Goal: Information Seeking & Learning: Check status

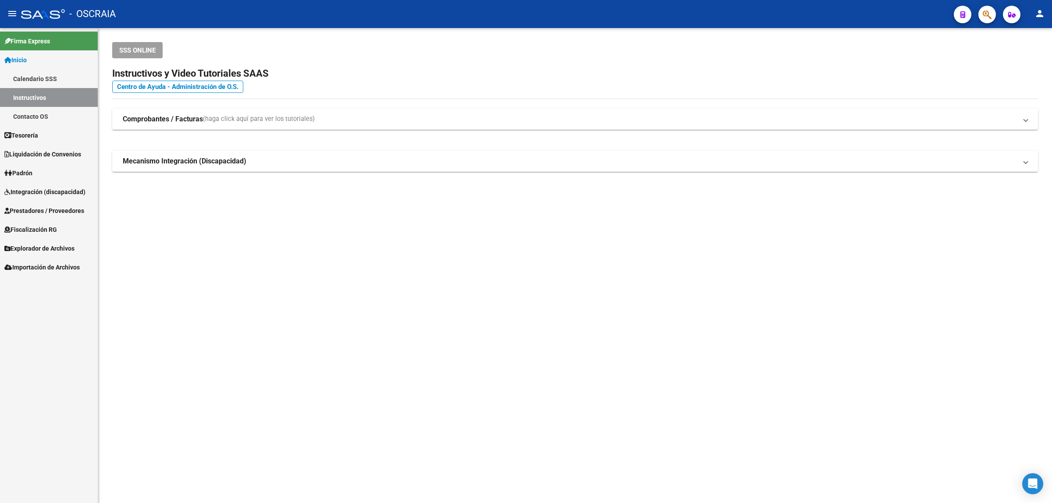
drag, startPoint x: 996, startPoint y: 23, endPoint x: 992, endPoint y: 17, distance: 7.3
click at [996, 22] on mat-toolbar "menu - OSCRAIA person" at bounding box center [526, 14] width 1052 height 28
click at [992, 17] on button "button" at bounding box center [988, 15] width 18 height 18
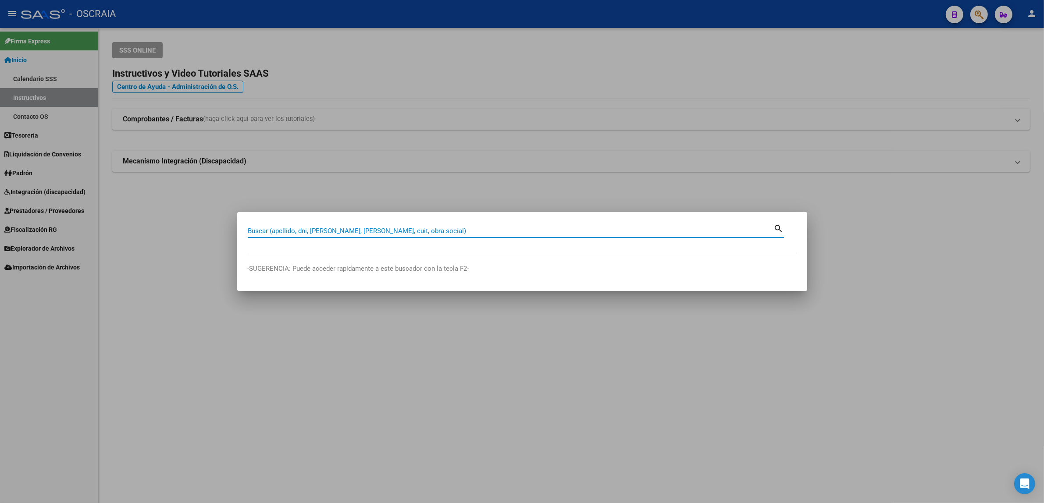
paste input "36295045"
type input "36295045"
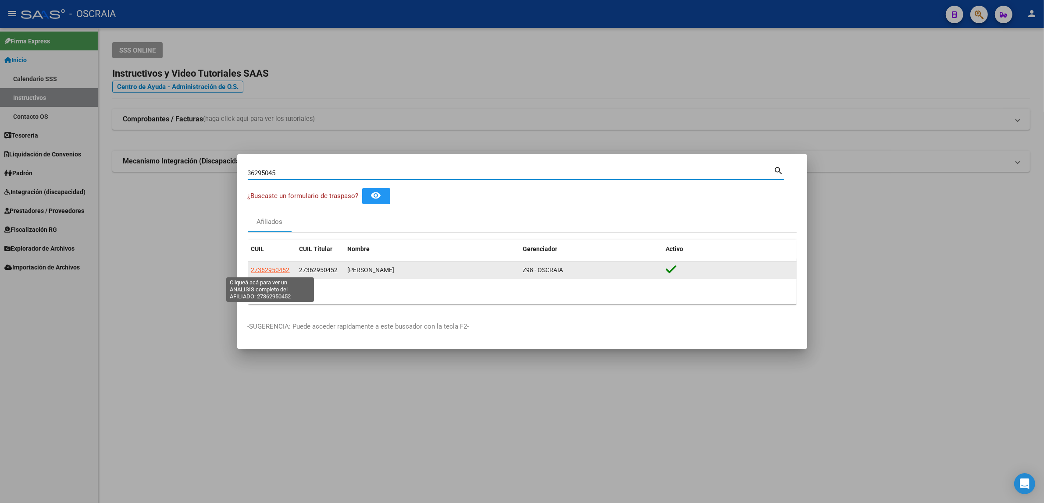
click at [272, 268] on span "27362950452" at bounding box center [270, 270] width 39 height 7
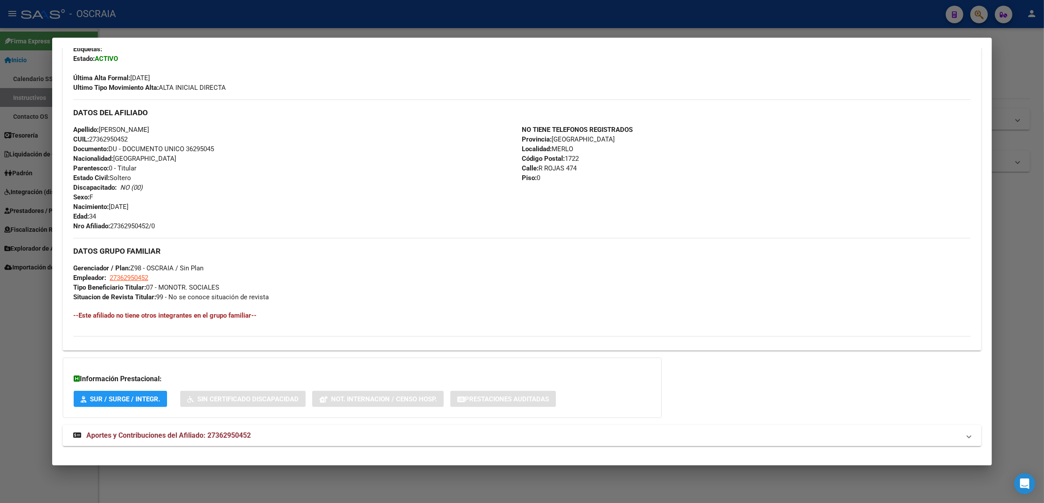
scroll to position [233, 0]
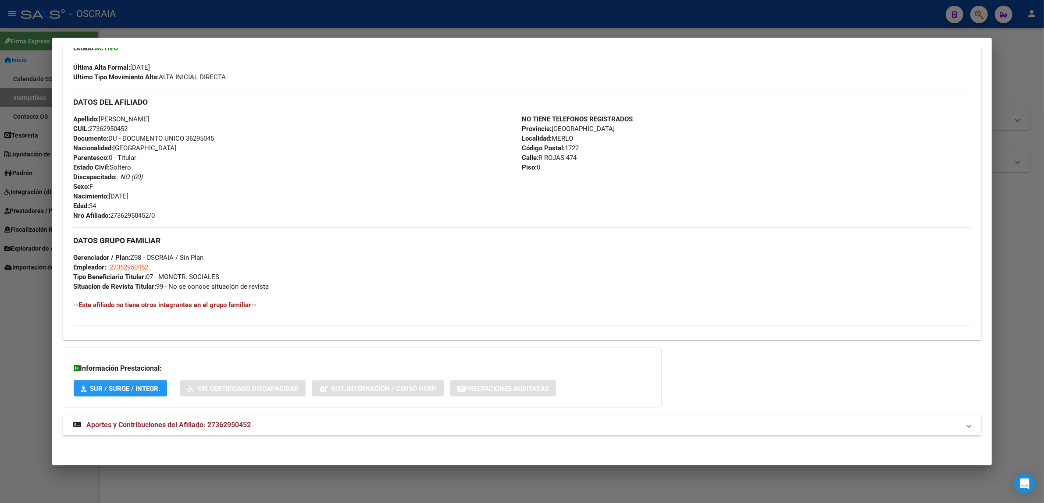
click at [181, 431] on mat-expansion-panel-header "Aportes y Contribuciones del Afiliado: 27362950452" at bounding box center [522, 425] width 919 height 21
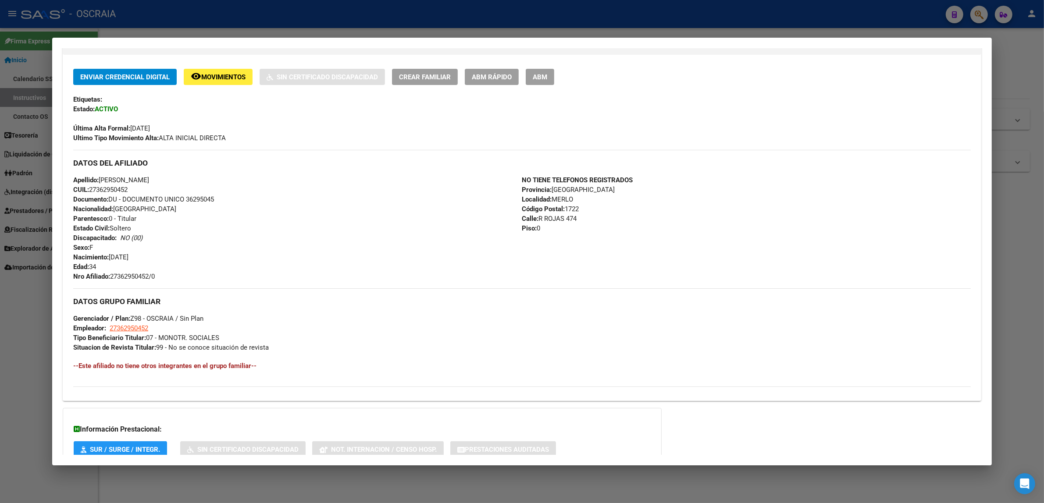
scroll to position [182, 0]
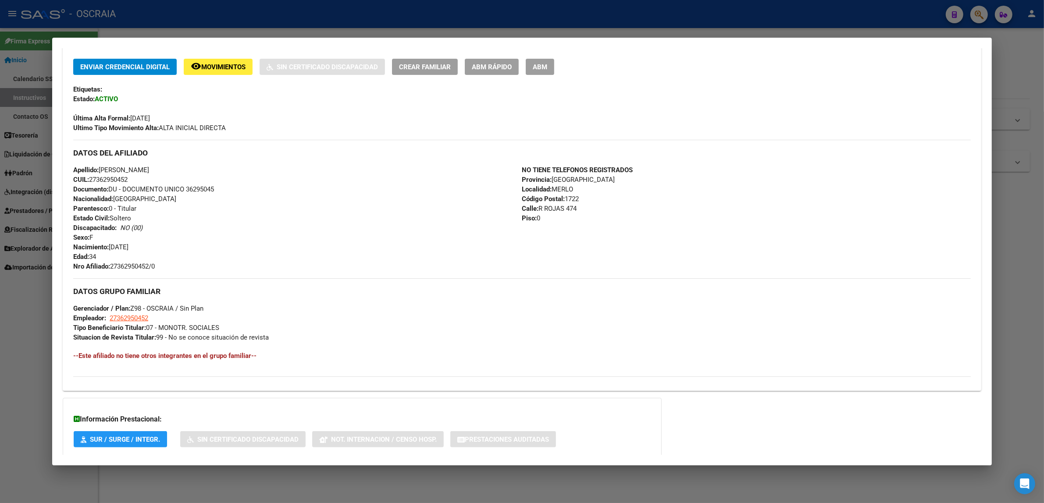
click at [492, 22] on div at bounding box center [522, 251] width 1044 height 503
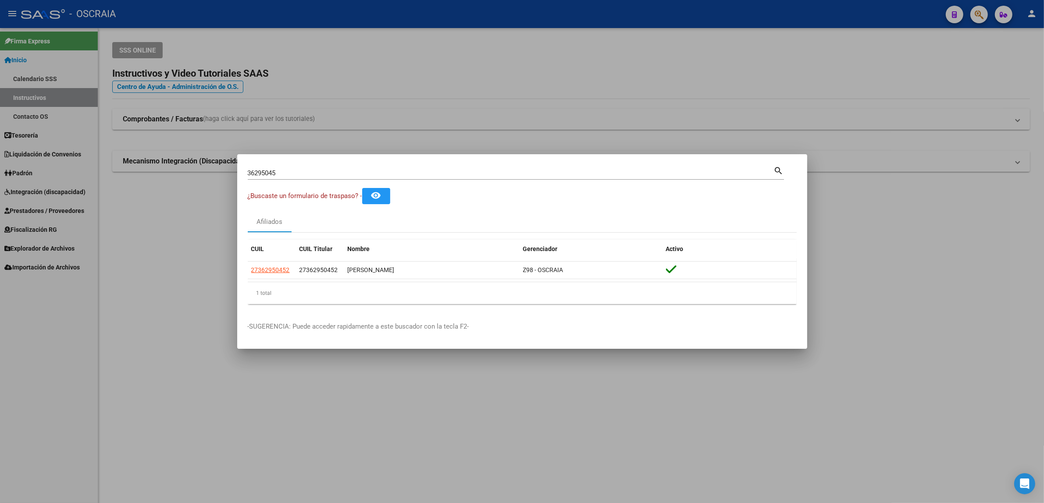
click at [413, 171] on input "36295045" at bounding box center [511, 173] width 526 height 8
drag, startPoint x: 185, startPoint y: 192, endPoint x: 51, endPoint y: 184, distance: 134.4
click at [58, 188] on div "36295045 Buscar (apellido, dni, cuil, nro traspaso, cuit, obra social) search ¿…" at bounding box center [522, 251] width 1044 height 503
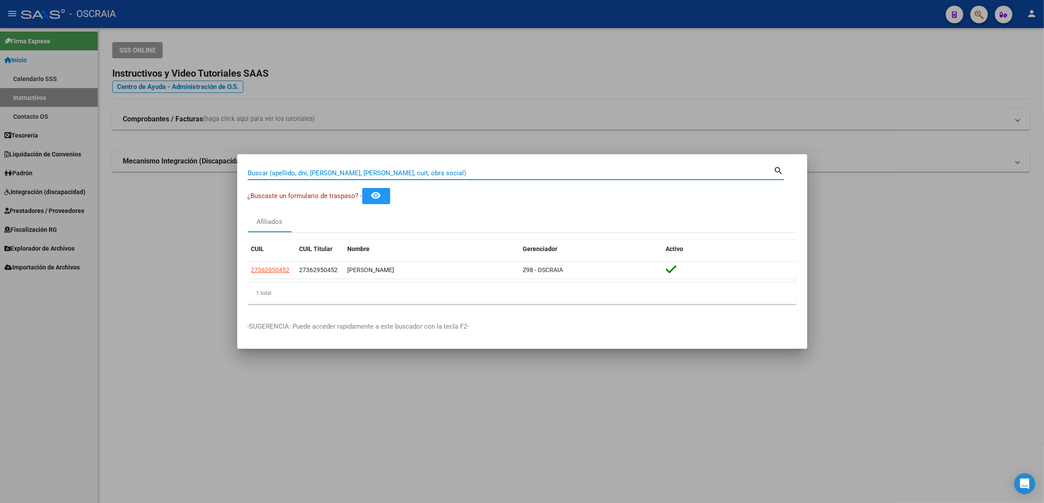
paste input "42518920"
type input "42518920"
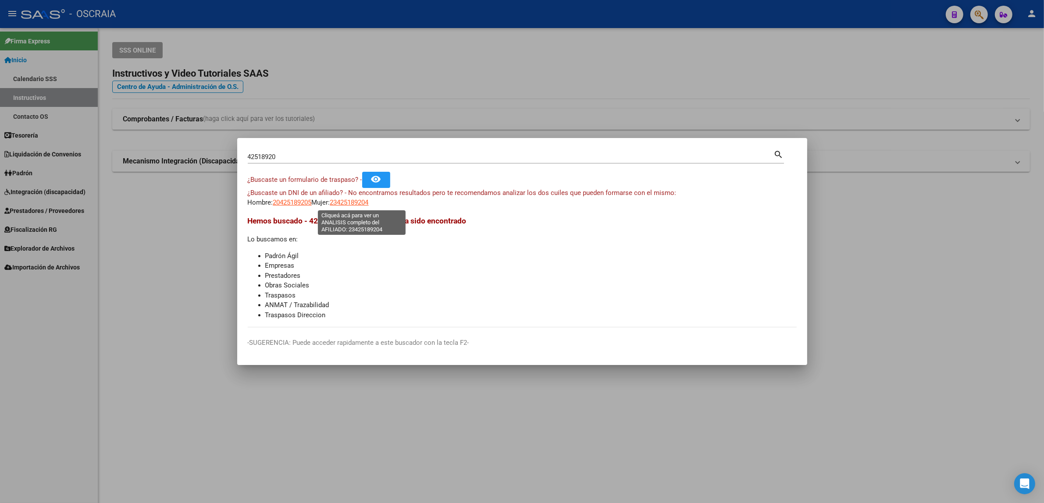
click at [344, 204] on span "23425189204" at bounding box center [349, 203] width 39 height 8
type textarea "23425189204"
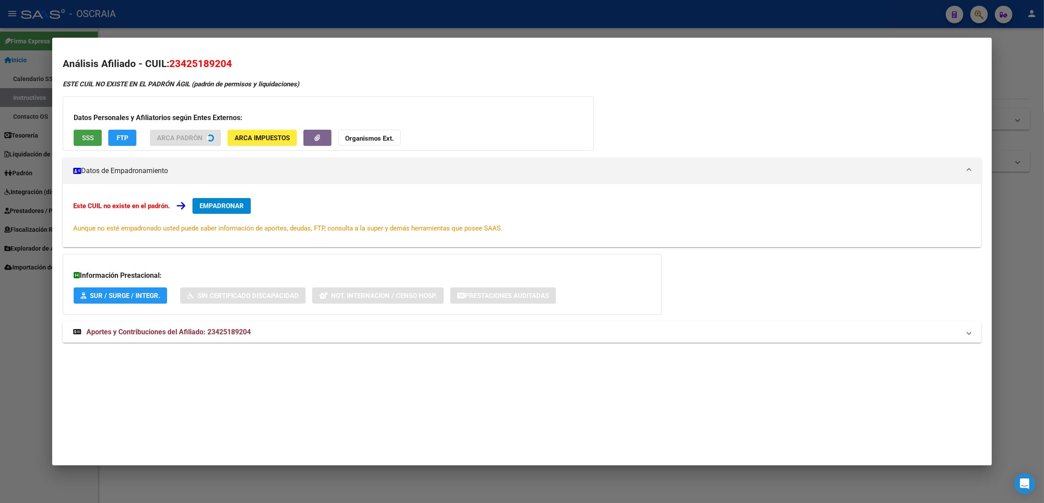
click at [74, 132] on button "SSS" at bounding box center [88, 138] width 28 height 16
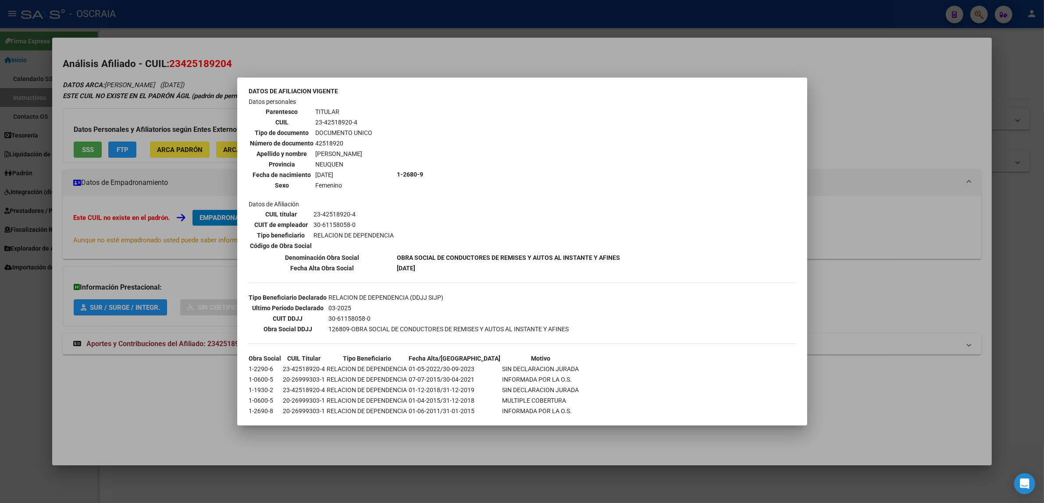
scroll to position [56, 0]
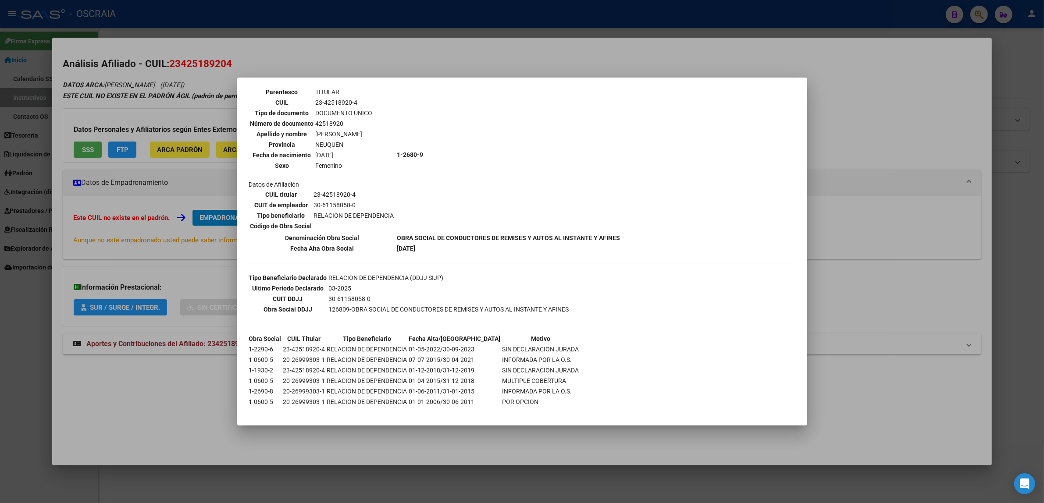
drag, startPoint x: 257, startPoint y: 343, endPoint x: 264, endPoint y: 343, distance: 6.6
click at [264, 345] on td "1-2290-6" at bounding box center [265, 350] width 33 height 10
click at [343, 355] on td "RELACION DE DEPENDENCIA" at bounding box center [367, 360] width 81 height 10
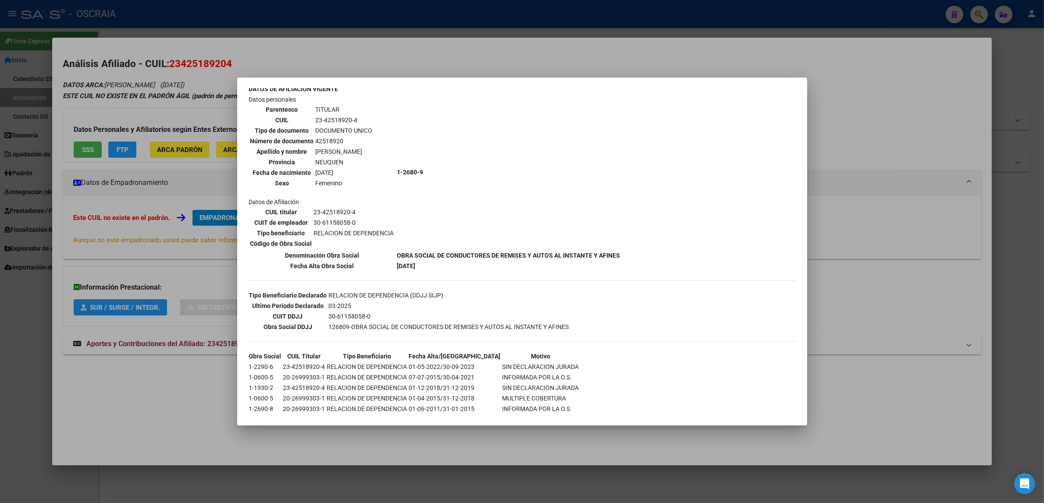
scroll to position [0, 0]
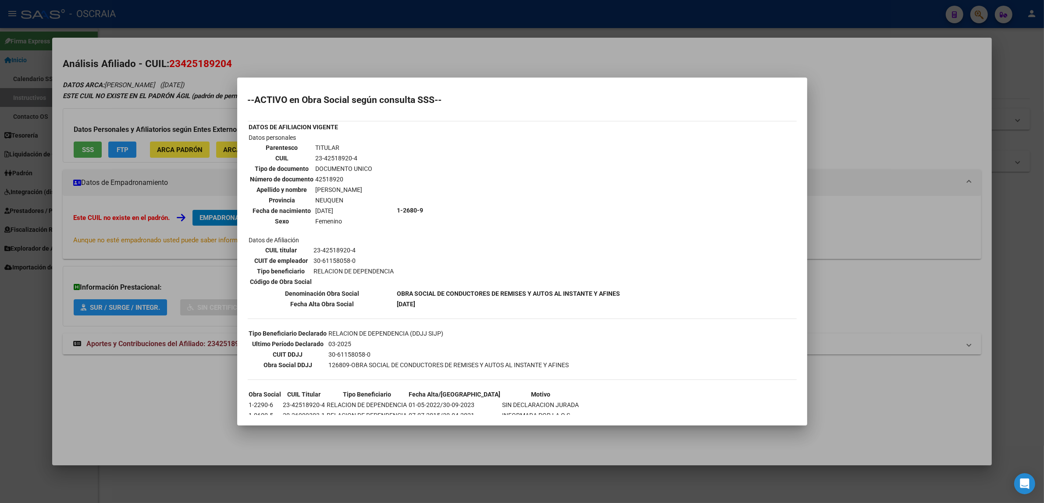
drag, startPoint x: 377, startPoint y: 356, endPoint x: 382, endPoint y: 356, distance: 5.3
click at [382, 360] on tr "Obra Social DDJJ 126809-OBRA SOCIAL DE CONDUCTORES DE REMISES Y AUTOS AL INSTAN…" at bounding box center [409, 365] width 321 height 10
click at [448, 360] on td "126809-OBRA SOCIAL DE CONDUCTORES DE REMISES Y AUTOS AL INSTANTE Y AFINES" at bounding box center [448, 365] width 241 height 10
click at [416, 301] on b "[DATE]" at bounding box center [406, 304] width 18 height 7
click at [190, 68] on div at bounding box center [522, 251] width 1044 height 503
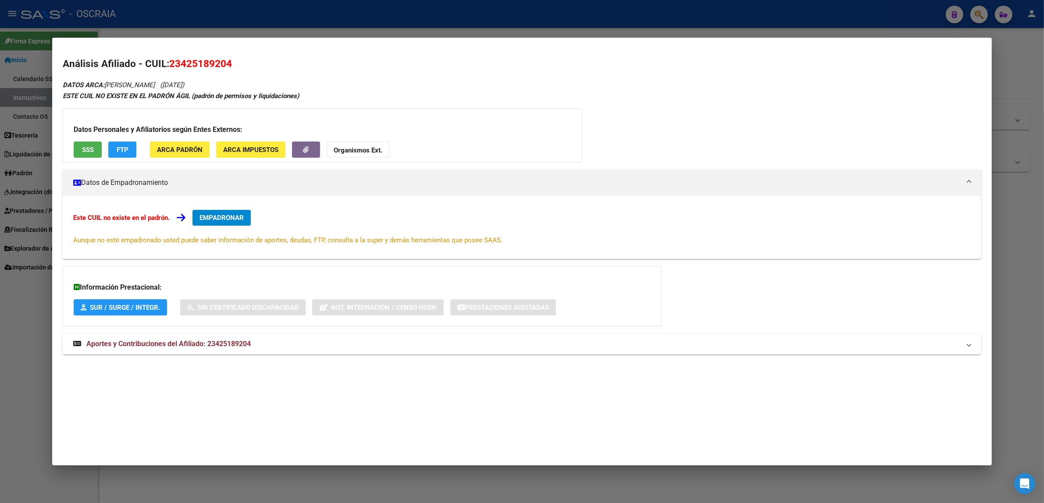
click at [183, 56] on mat-dialog-content "Análisis Afiliado - CUIL: 23425189204 DATOS ARCA: [PERSON_NAME] ([DATE]) ESTE C…" at bounding box center [522, 211] width 940 height 326
click at [185, 61] on span "23425189204" at bounding box center [200, 63] width 63 height 11
copy span "23425189204"
click at [221, 32] on div at bounding box center [522, 251] width 1044 height 503
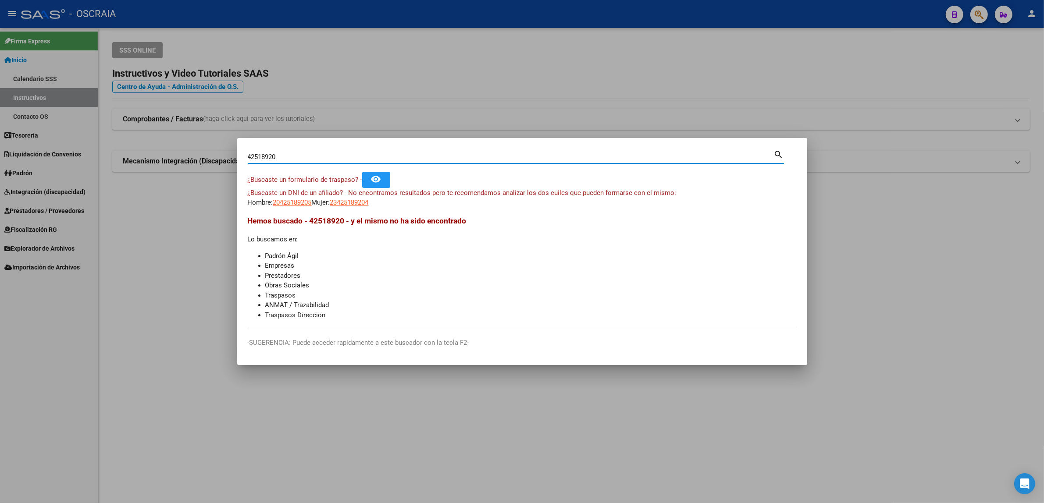
drag, startPoint x: 324, startPoint y: 159, endPoint x: 150, endPoint y: 174, distance: 173.8
click at [151, 174] on div "42518920 Buscar (apellido, dni, cuil, nro traspaso, cuit, obra social) search ¿…" at bounding box center [522, 251] width 1044 height 503
type input "92071171"
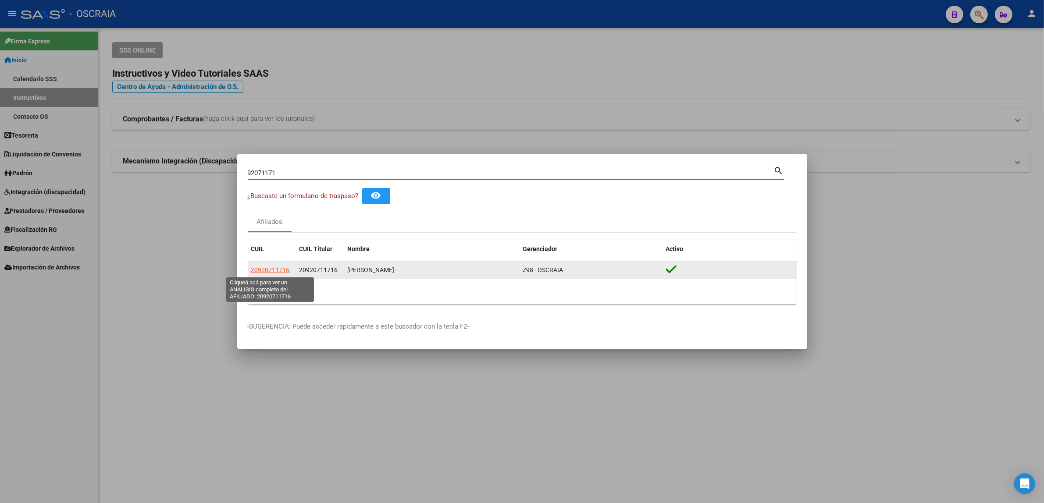
click at [277, 272] on span "20920711716" at bounding box center [270, 270] width 39 height 7
type textarea "20920711716"
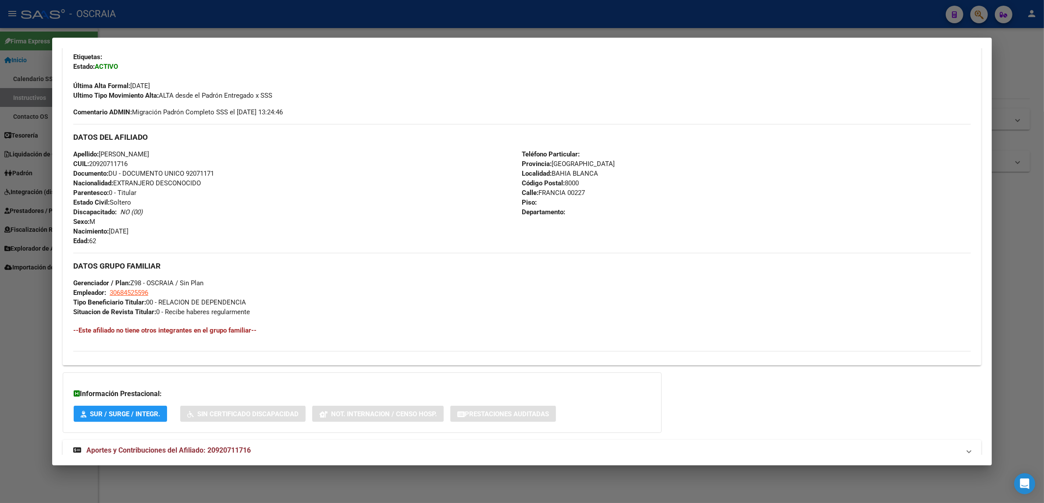
scroll to position [240, 0]
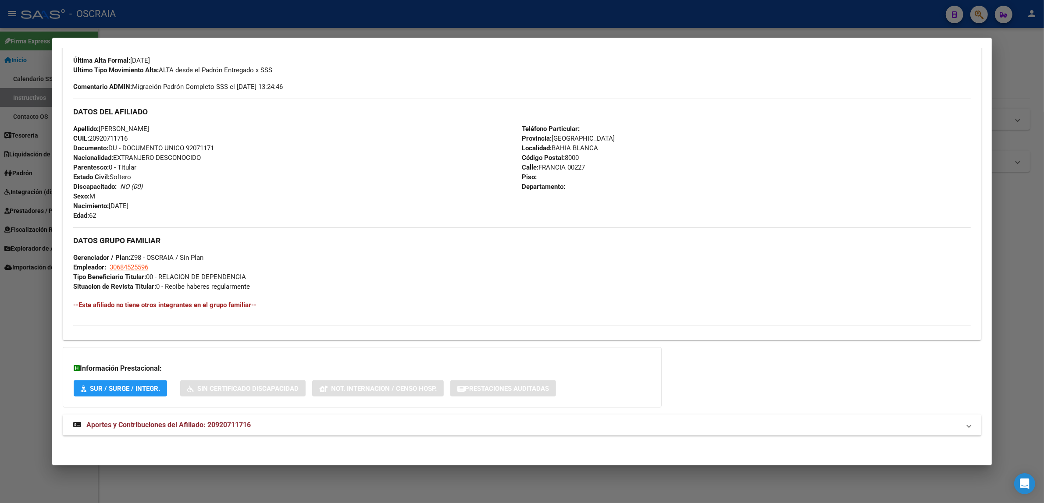
click at [204, 422] on span "Aportes y Contribuciones del Afiliado: 20920711716" at bounding box center [168, 425] width 164 height 8
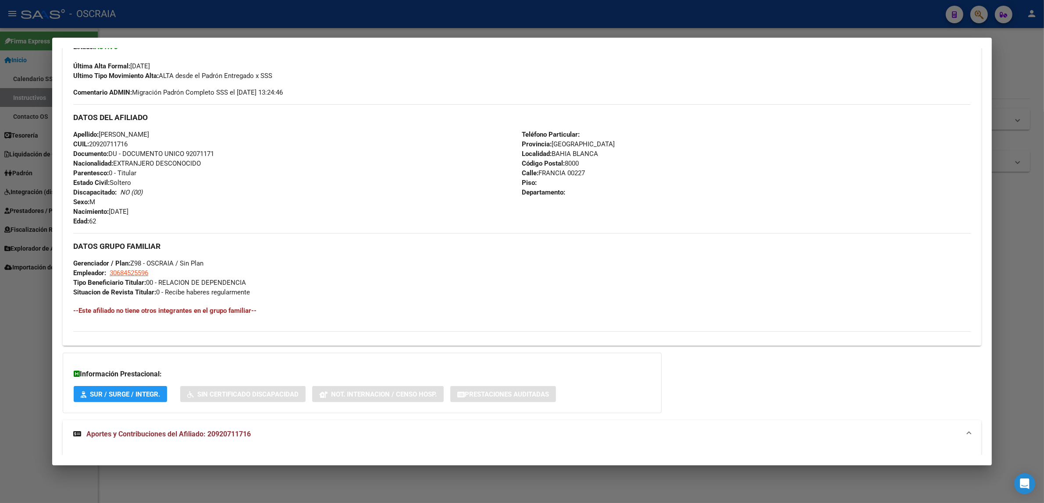
scroll to position [122, 0]
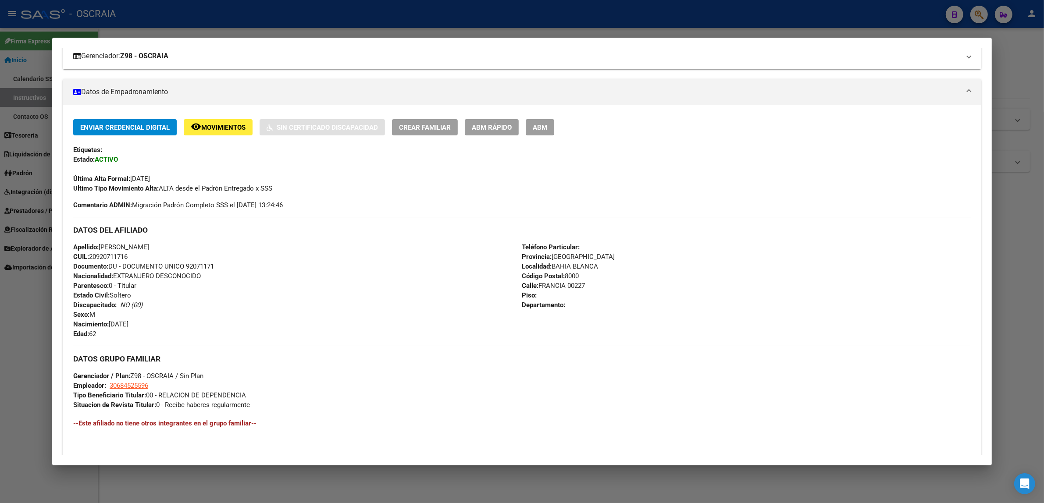
click at [944, 64] on mat-expansion-panel-header "Gerenciador: Z98 - OSCRAIA" at bounding box center [522, 56] width 919 height 26
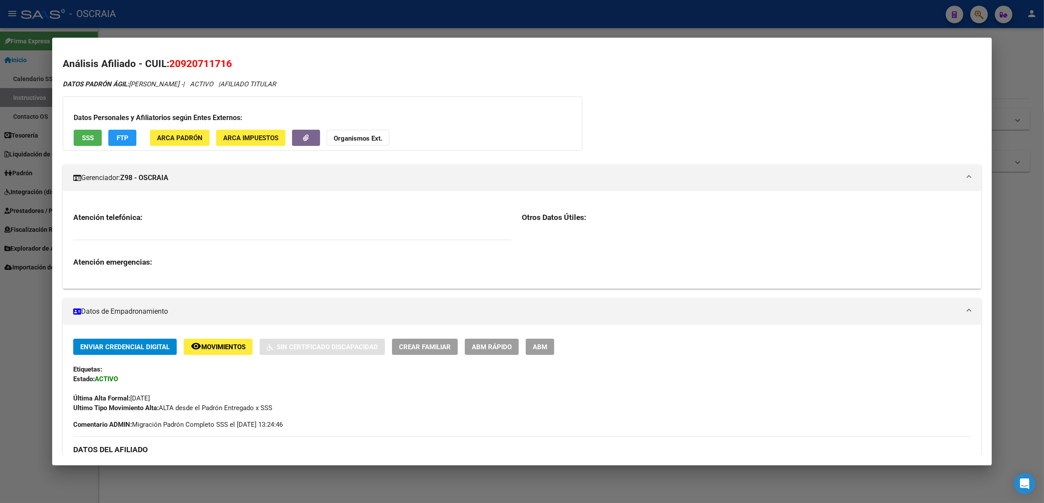
scroll to position [182, 0]
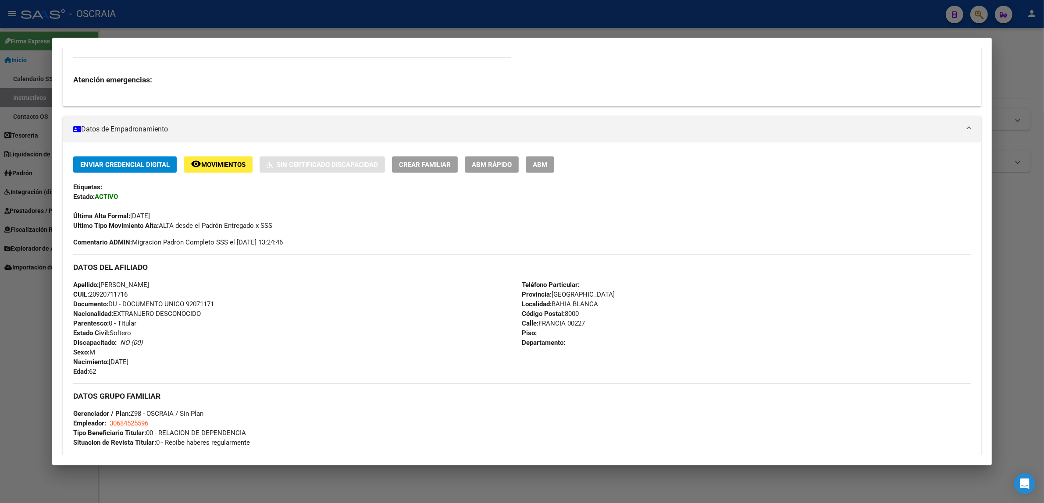
click at [755, 18] on div at bounding box center [522, 251] width 1044 height 503
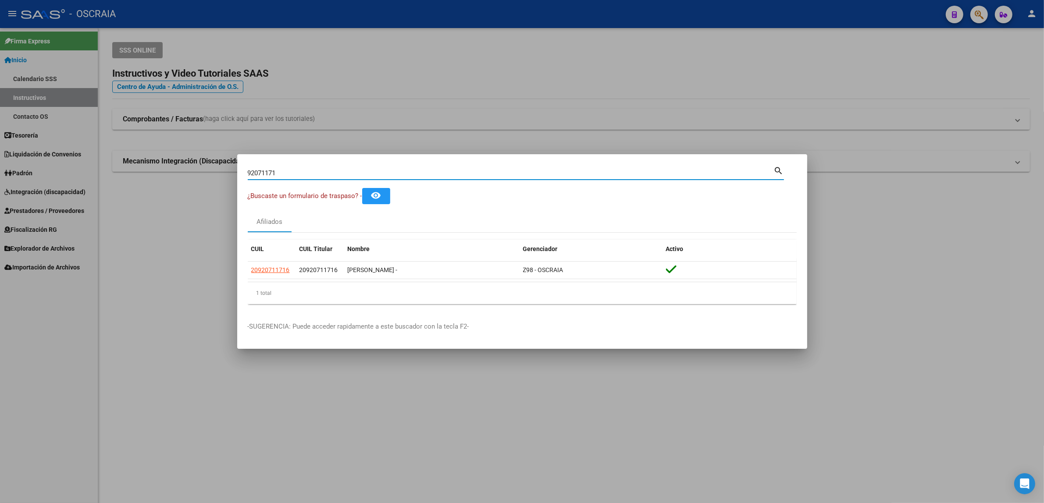
drag, startPoint x: 549, startPoint y: 176, endPoint x: 101, endPoint y: 198, distance: 448.7
click at [103, 205] on div "92071171 Buscar (apellido, dni, cuil, nro traspaso, cuit, obra social) search ¿…" at bounding box center [522, 251] width 1044 height 503
paste input "39833354"
type input "39833354"
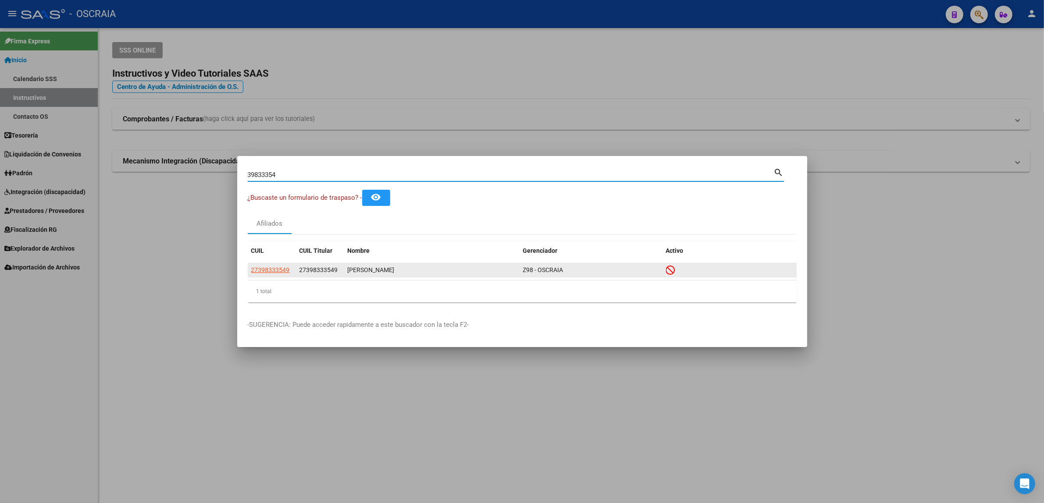
click at [258, 275] on app-link-go-to "27398333549" at bounding box center [270, 270] width 39 height 10
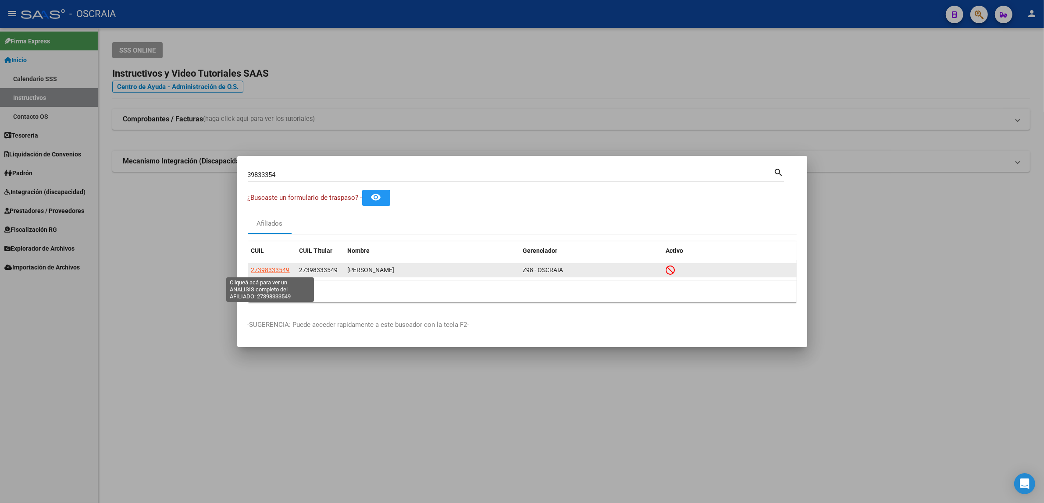
click at [271, 271] on span "27398333549" at bounding box center [270, 270] width 39 height 7
type textarea "27398333549"
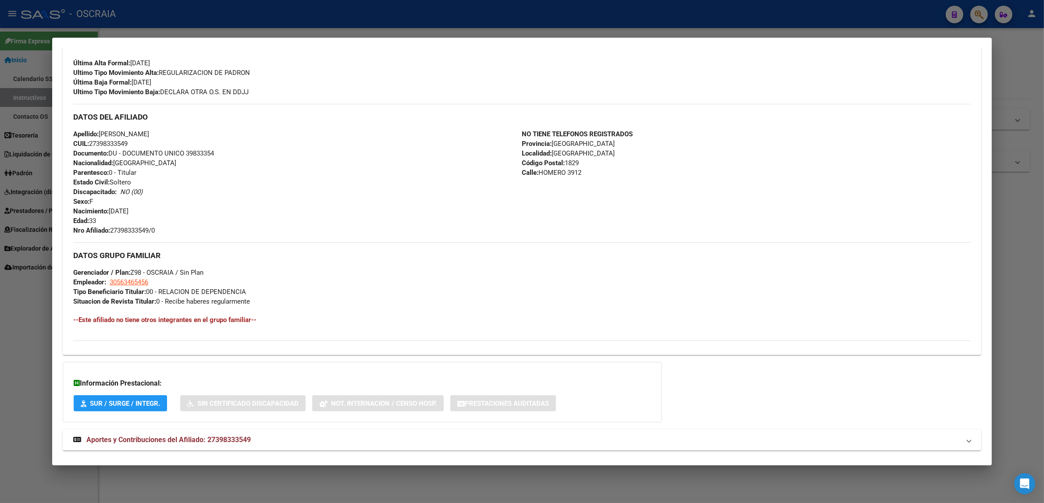
scroll to position [253, 0]
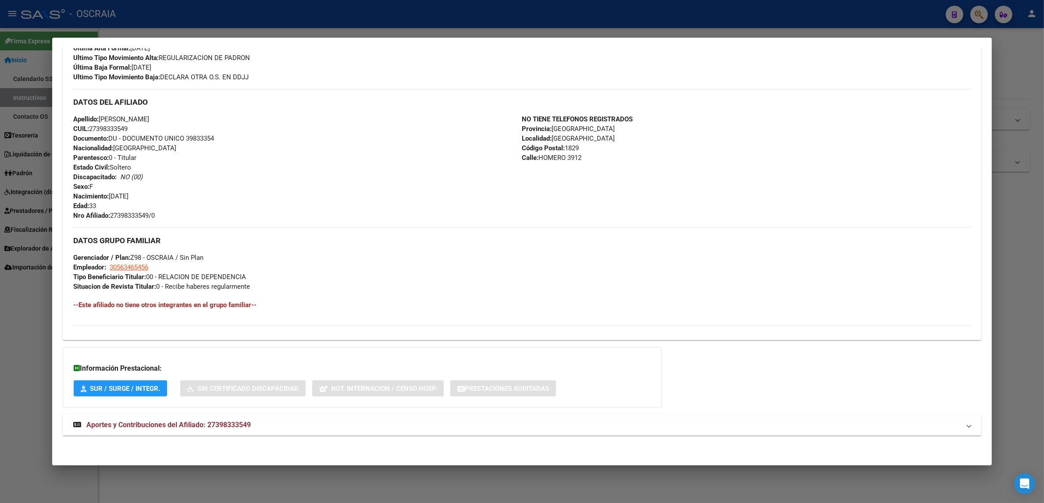
click at [233, 413] on div "DATOS PADRÓN ÁGIL: [PERSON_NAME] | INACTIVO | AFILIADO TITULAR Datos Personales…" at bounding box center [522, 136] width 919 height 619
click at [233, 421] on span "Aportes y Contribuciones del Afiliado: 27398333549" at bounding box center [168, 425] width 164 height 8
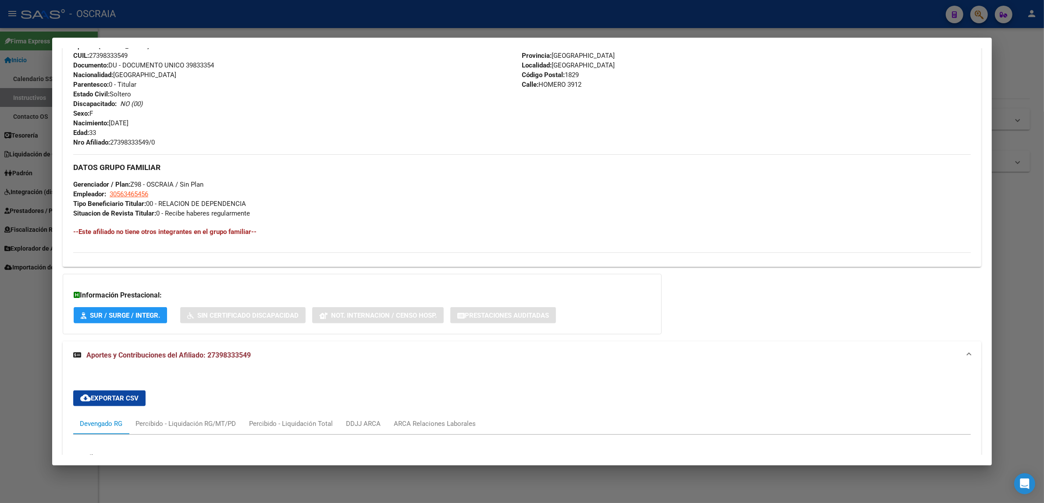
scroll to position [0, 0]
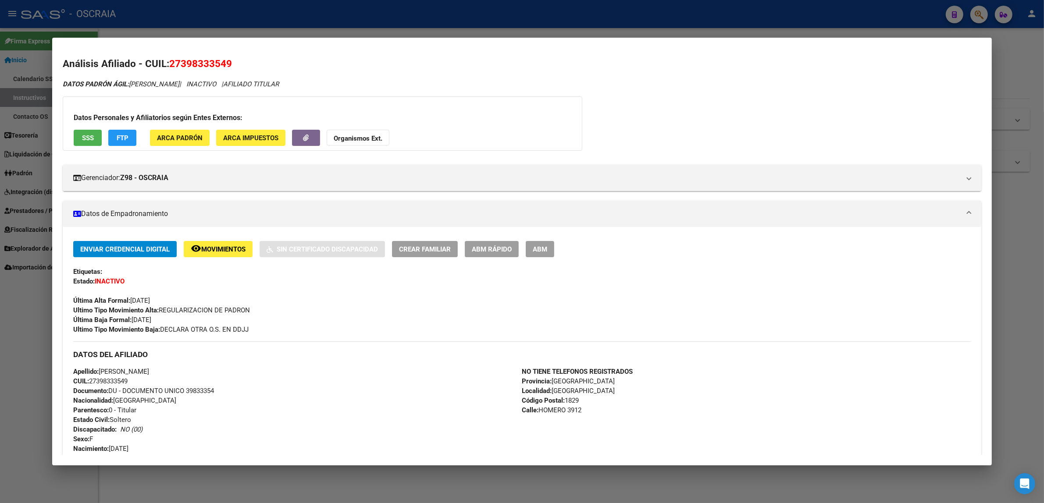
click at [192, 61] on span "27398333549" at bounding box center [200, 63] width 63 height 11
drag, startPoint x: 192, startPoint y: 61, endPoint x: 139, endPoint y: 57, distance: 52.7
click at [139, 57] on h2 "Análisis Afiliado - CUIL: 27398333549" at bounding box center [522, 64] width 919 height 15
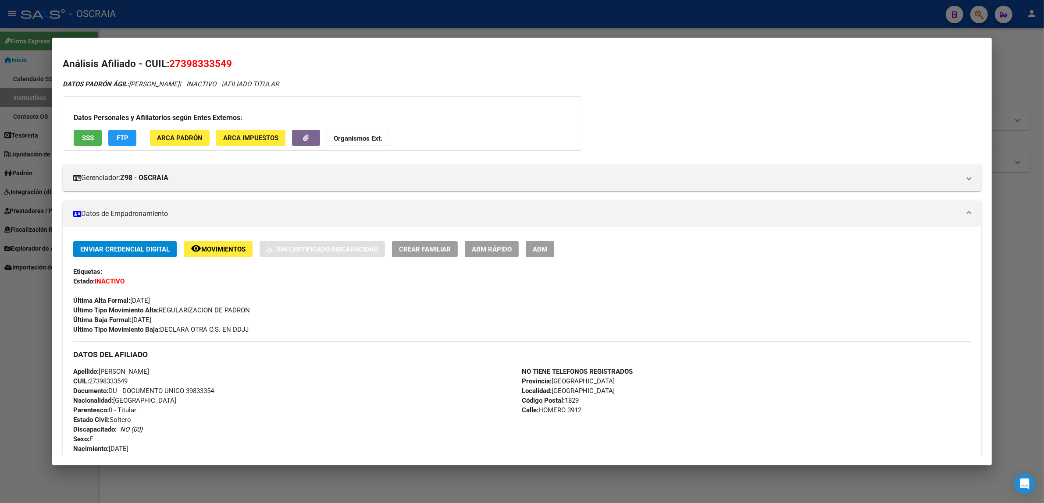
drag, startPoint x: 169, startPoint y: 63, endPoint x: 233, endPoint y: 65, distance: 64.5
click at [233, 65] on h2 "Análisis Afiliado - CUIL: 27398333549" at bounding box center [522, 64] width 919 height 15
copy span "27398333549"
